Goal: Transaction & Acquisition: Book appointment/travel/reservation

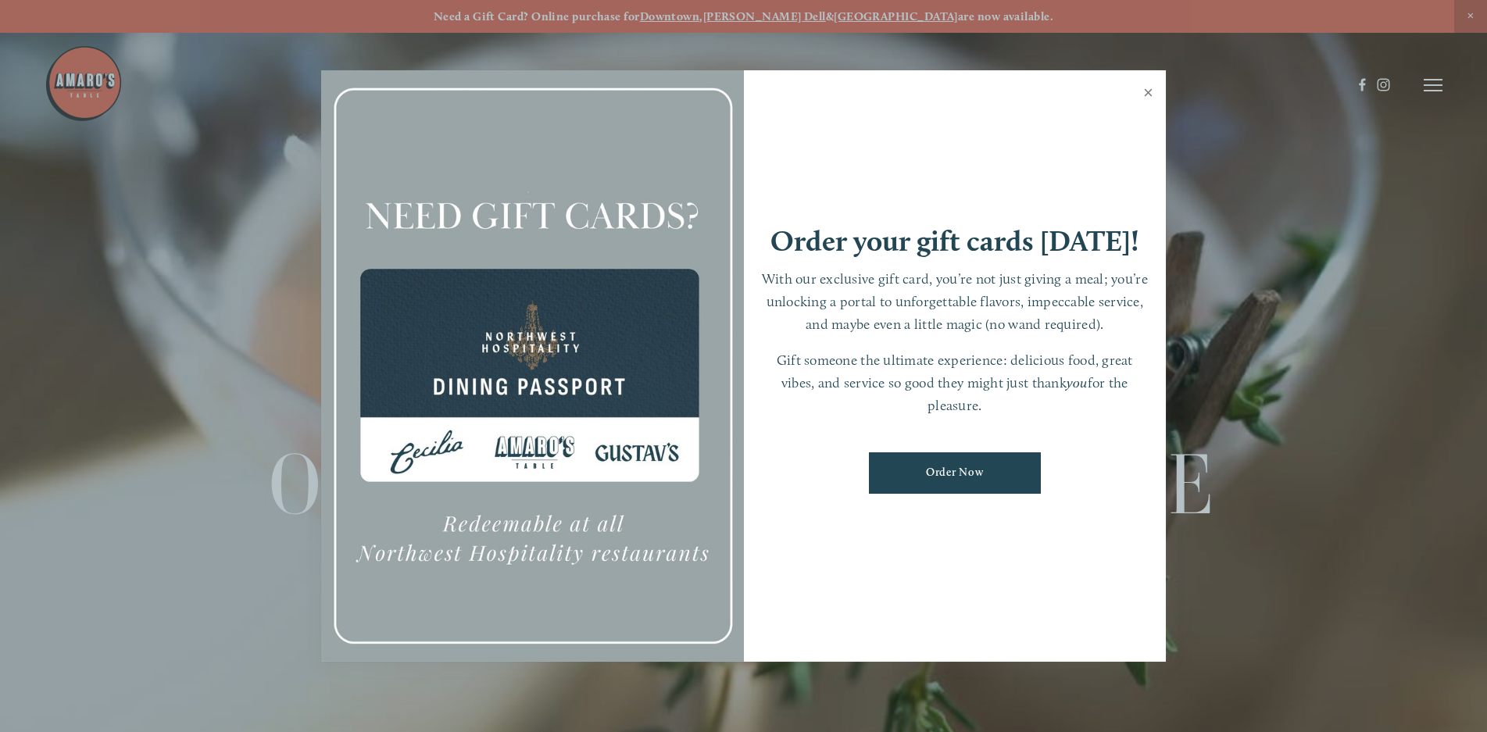
click at [1146, 90] on link "Close" at bounding box center [1148, 95] width 30 height 44
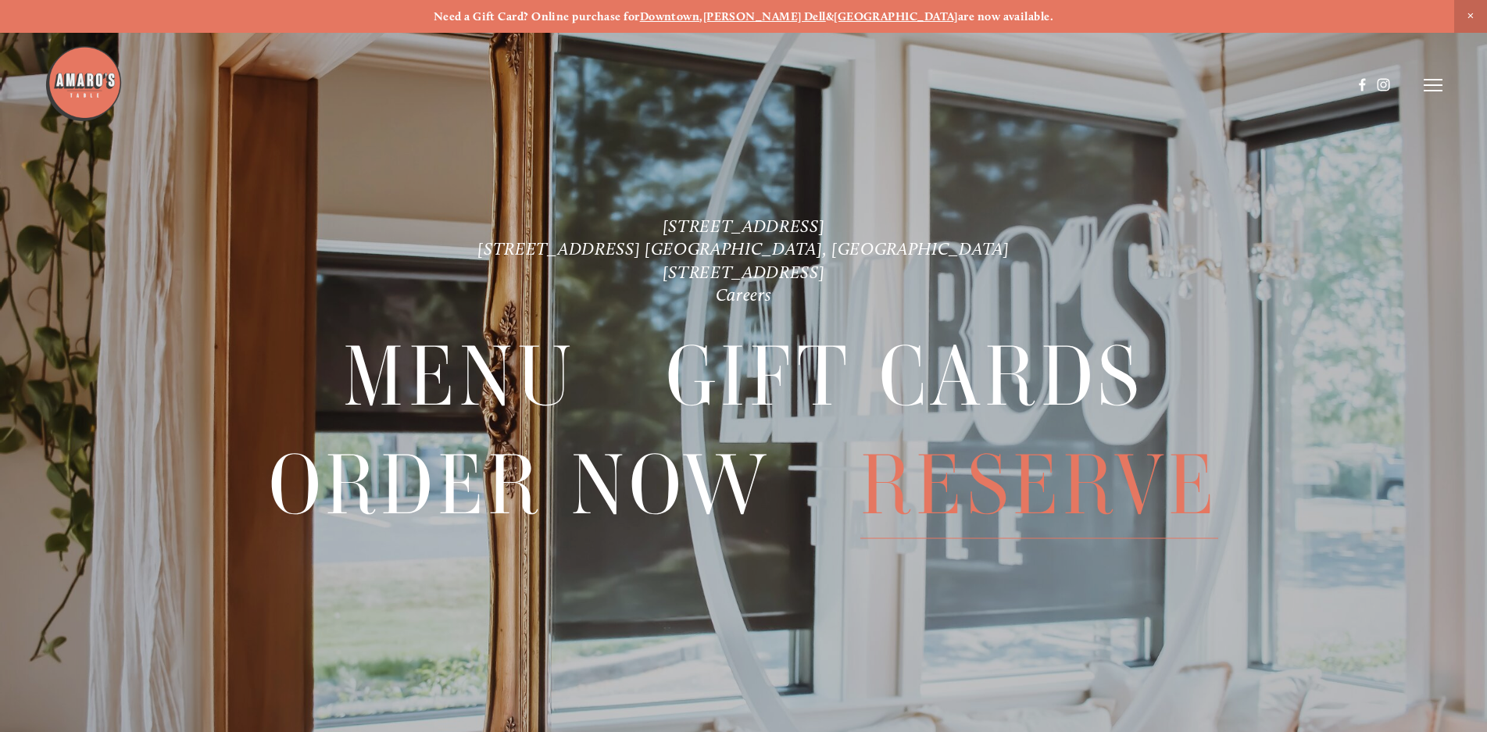
click at [1113, 485] on span "Reserve" at bounding box center [1039, 485] width 358 height 108
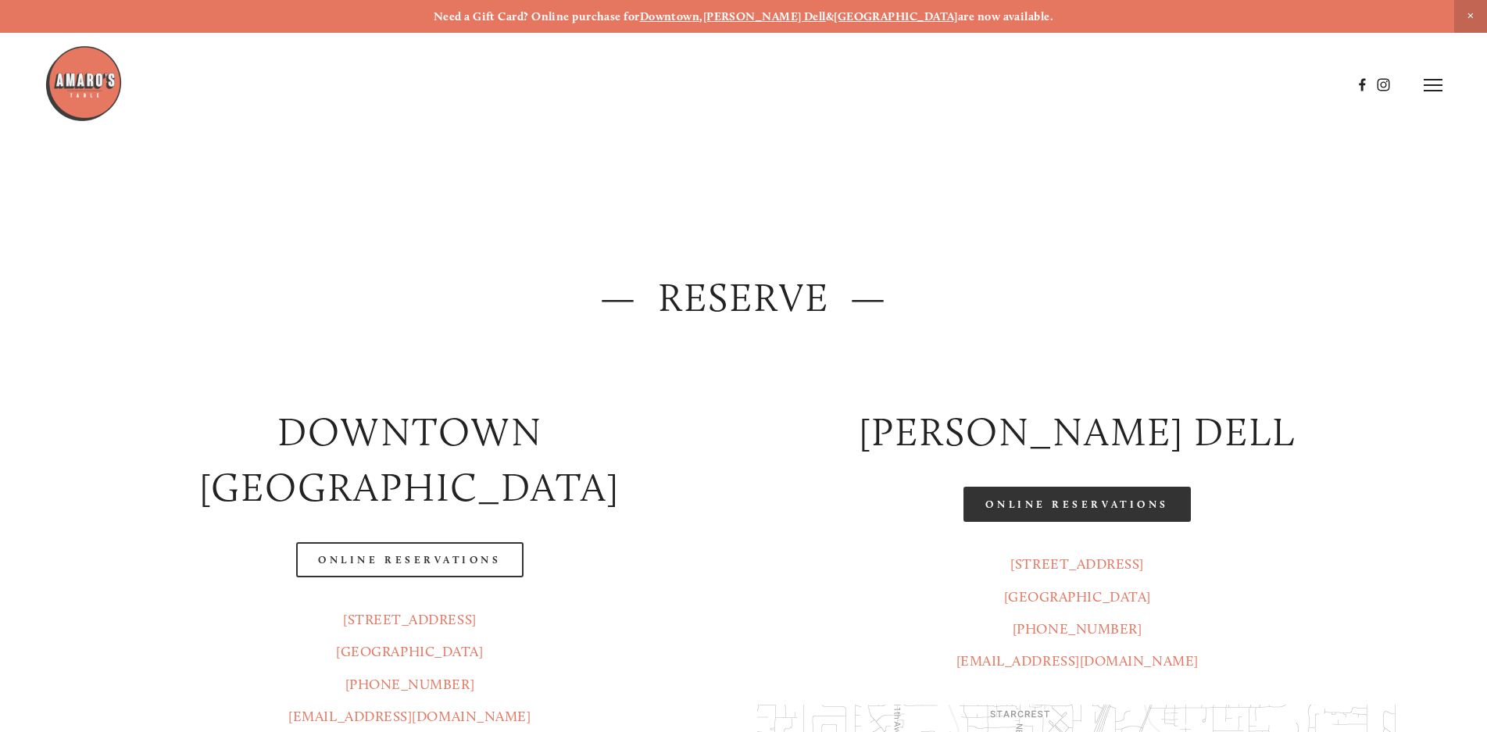
click at [1099, 510] on link "Online Reservations" at bounding box center [1077, 504] width 227 height 35
